Goal: Task Accomplishment & Management: Use online tool/utility

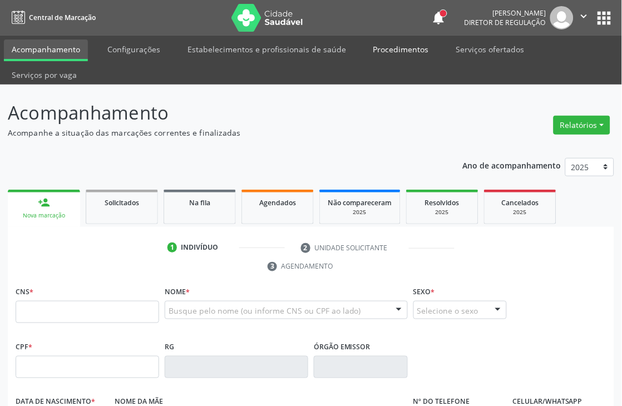
click at [391, 49] on link "Procedimentos" at bounding box center [401, 49] width 71 height 19
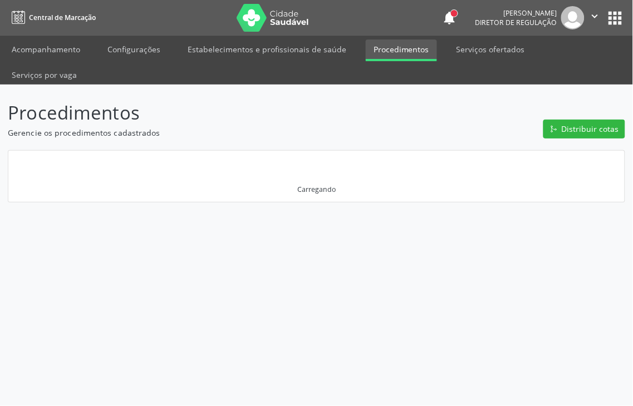
click at [588, 106] on div "Distribuir cotas" at bounding box center [582, 119] width 86 height 40
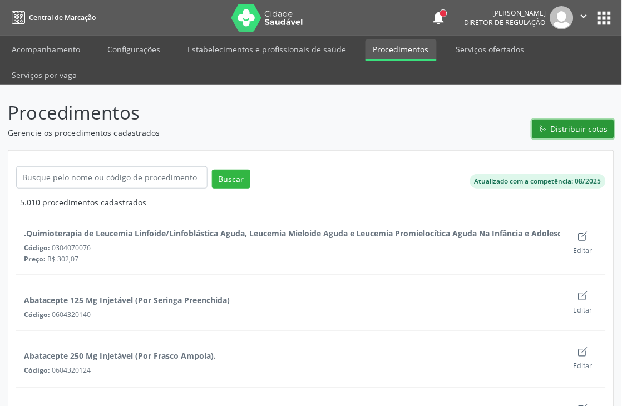
click at [590, 129] on span "Distribuir cotas" at bounding box center [579, 129] width 57 height 12
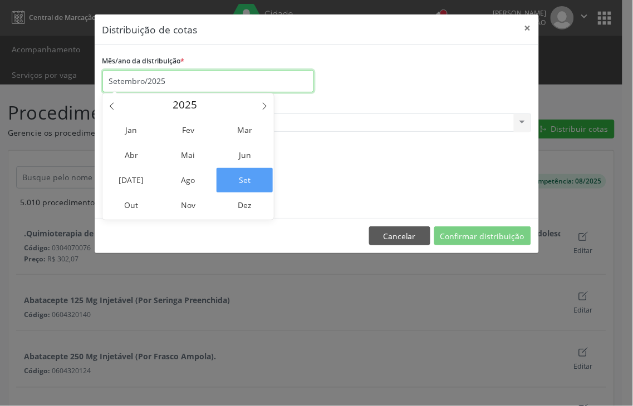
click at [234, 78] on input "Setembro/2025" at bounding box center [207, 81] width 211 height 22
click at [246, 175] on span "Set" at bounding box center [244, 180] width 56 height 24
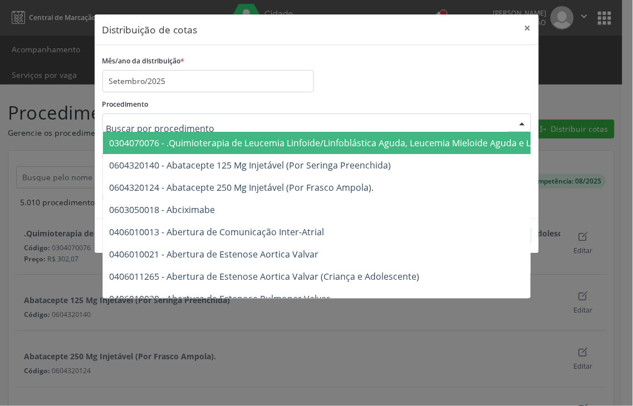
click at [285, 118] on div at bounding box center [316, 123] width 429 height 19
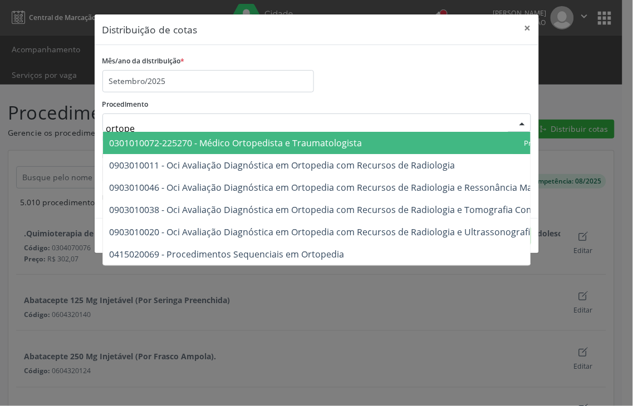
type input "ortoped"
click at [325, 140] on span "0301010072-225270 - Médico Ortopedista e Traumatologista" at bounding box center [236, 143] width 253 height 12
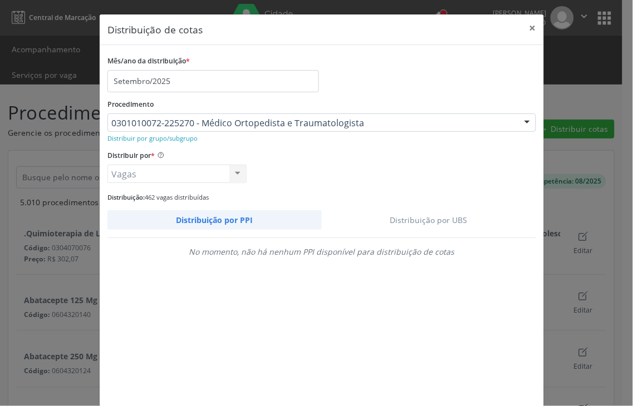
click at [419, 221] on link "Distribuição por UBS" at bounding box center [429, 219] width 215 height 19
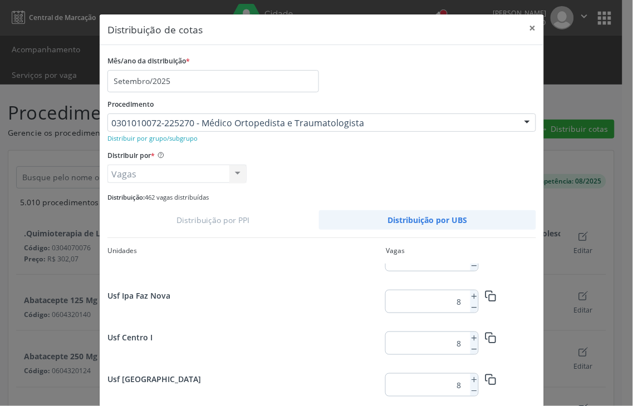
scroll to position [1445, 0]
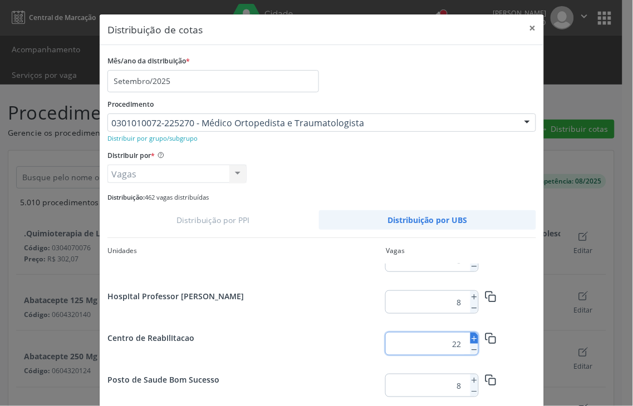
click at [470, 337] on icon at bounding box center [474, 339] width 8 height 8
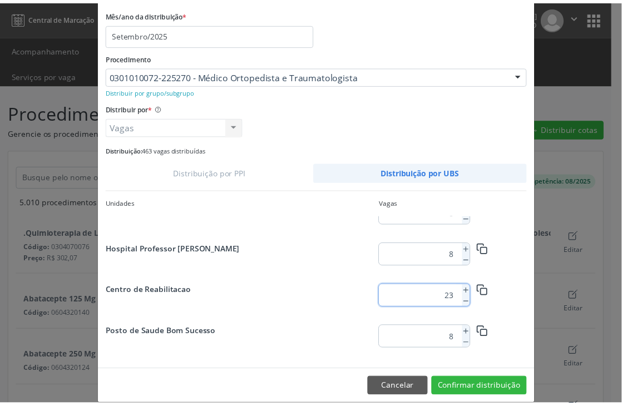
scroll to position [61, 0]
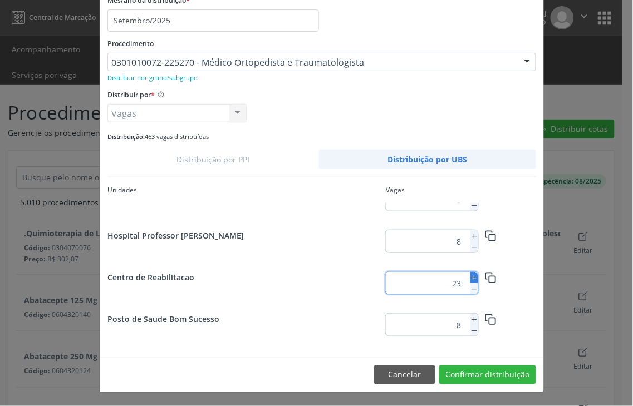
click at [470, 278] on icon at bounding box center [474, 278] width 8 height 8
type input "24"
click at [466, 369] on button "Confirmar distribuição" at bounding box center [487, 375] width 97 height 19
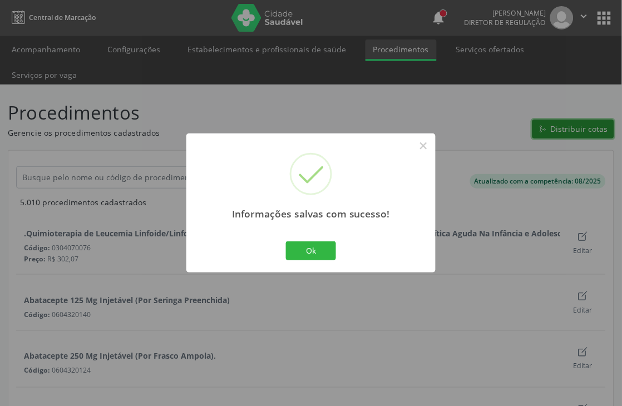
scroll to position [0, 0]
click at [292, 257] on button "Ok" at bounding box center [311, 251] width 50 height 19
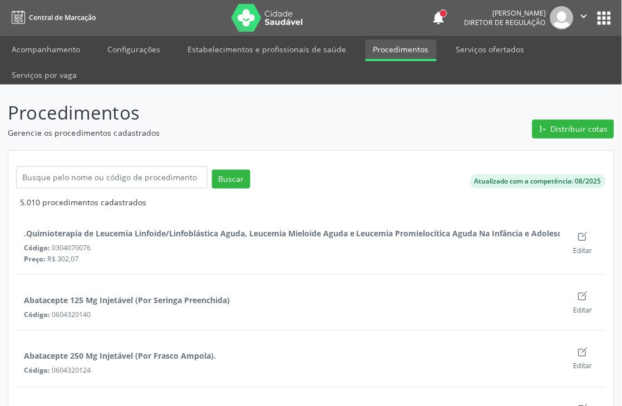
scroll to position [355, 0]
